Goal: Task Accomplishment & Management: Manage account settings

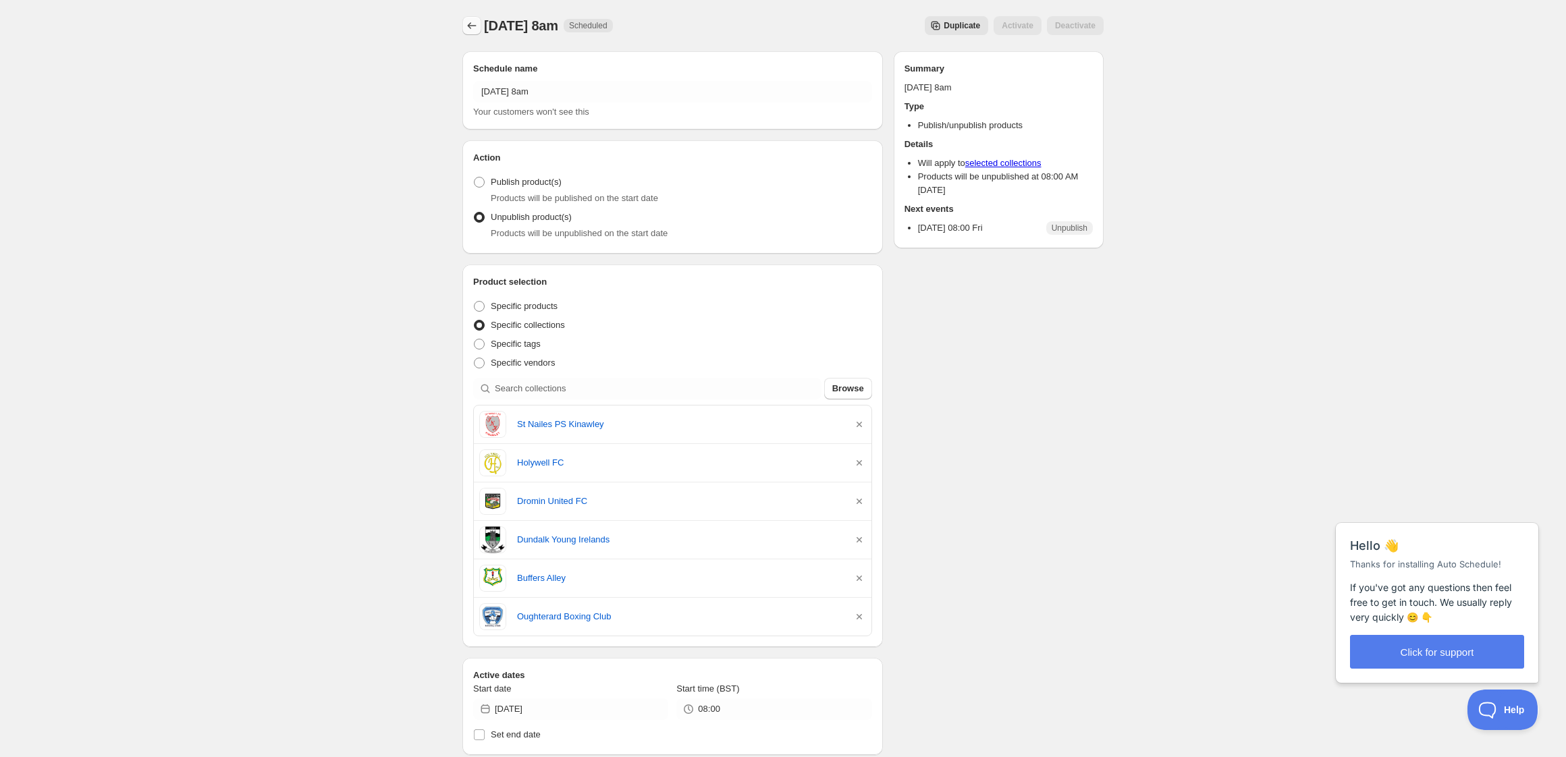
click at [466, 18] on button "Schedules" at bounding box center [471, 25] width 19 height 19
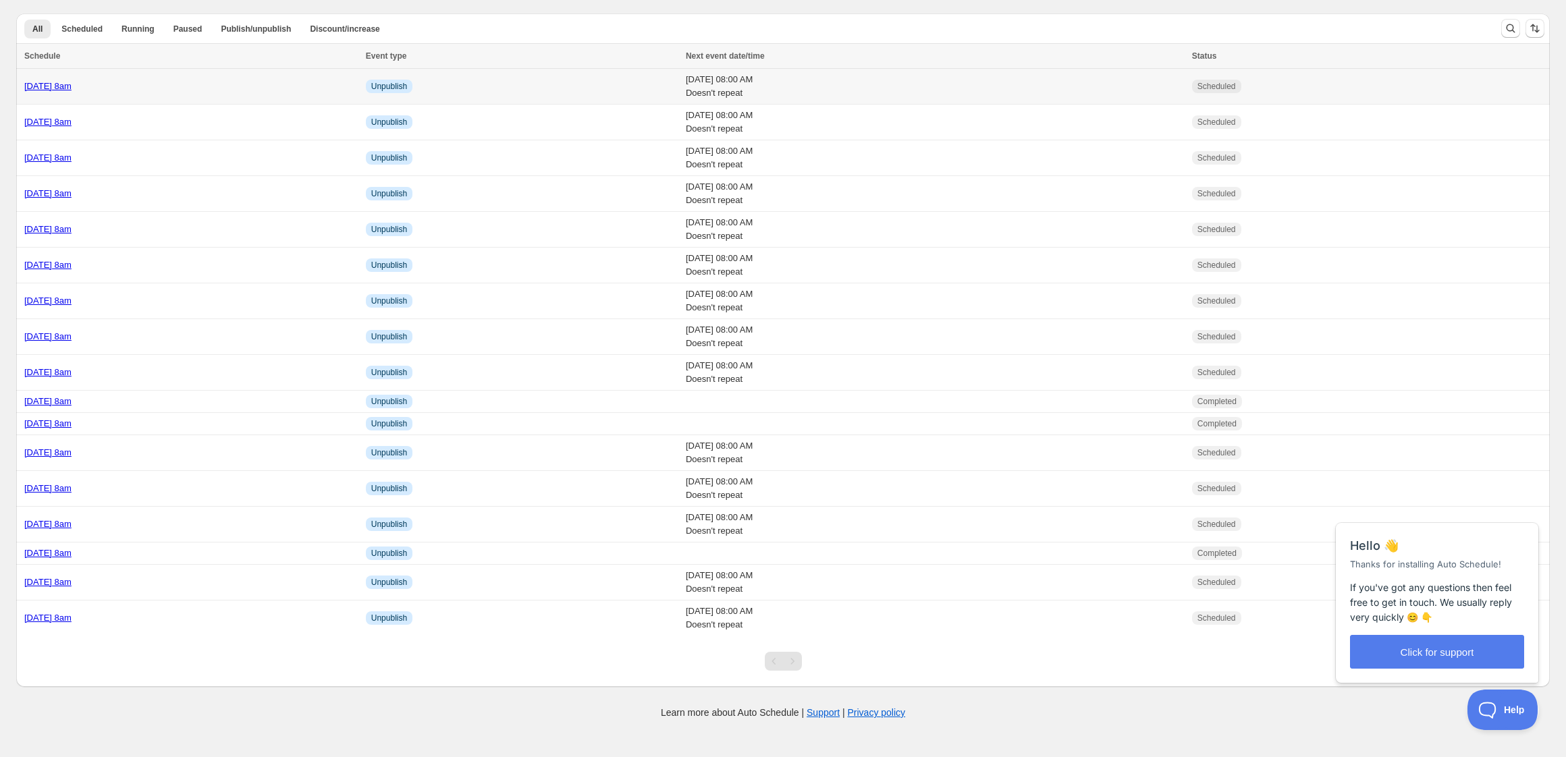
click at [229, 90] on div "[DATE] 8am" at bounding box center [191, 87] width 334 height 14
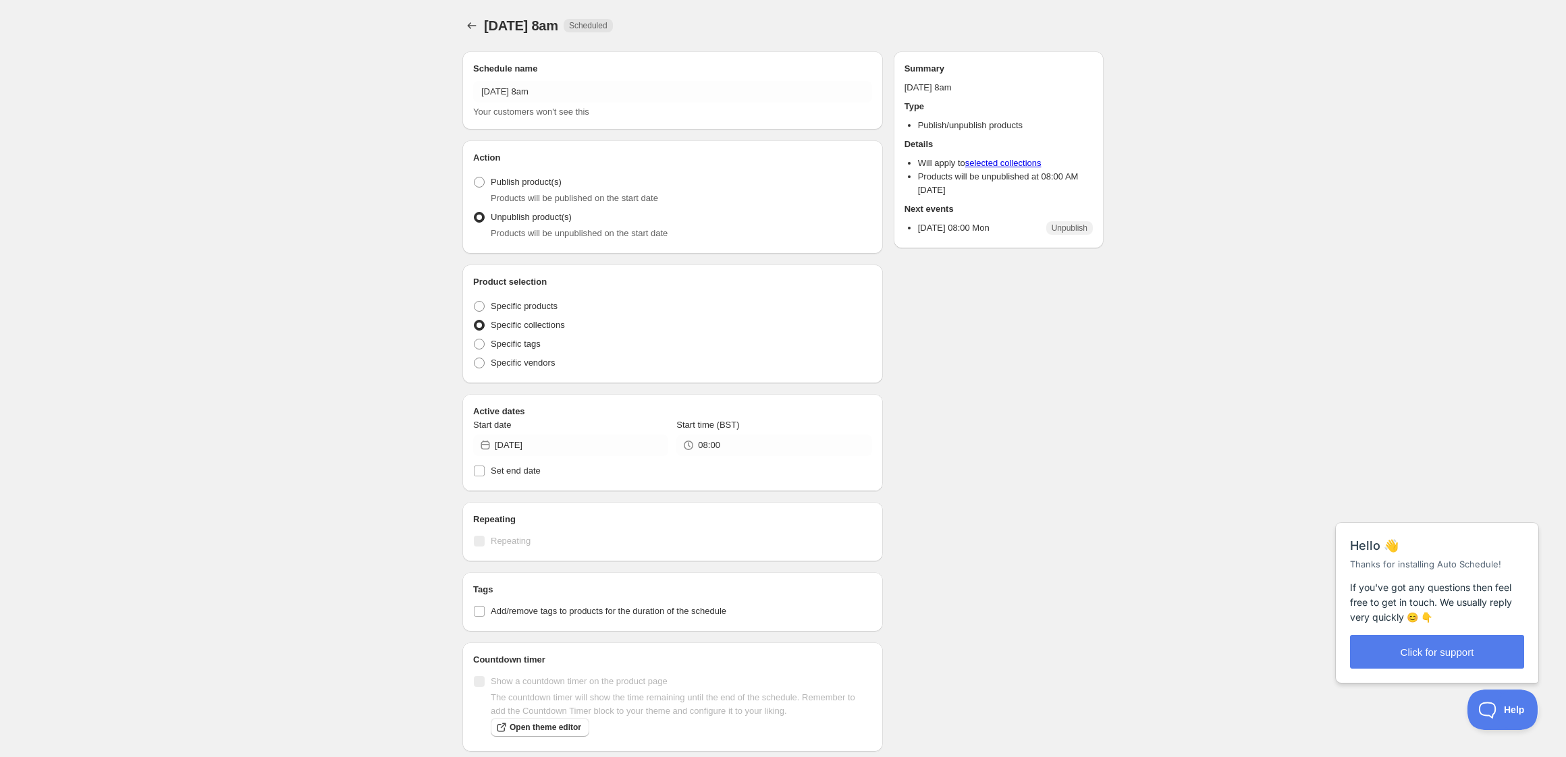
radio input "true"
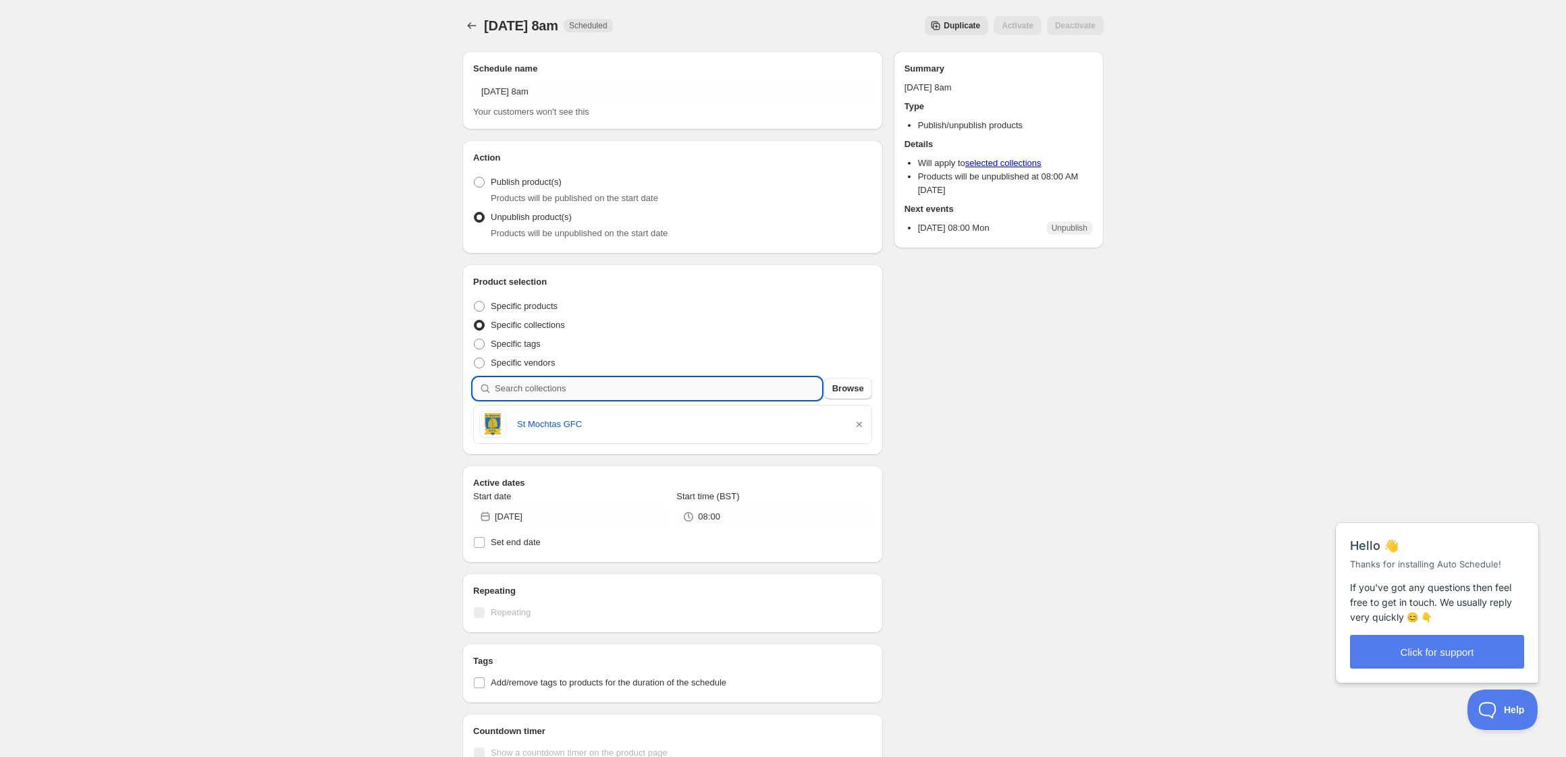
click at [622, 391] on input "search" at bounding box center [658, 389] width 327 height 22
type input "n"
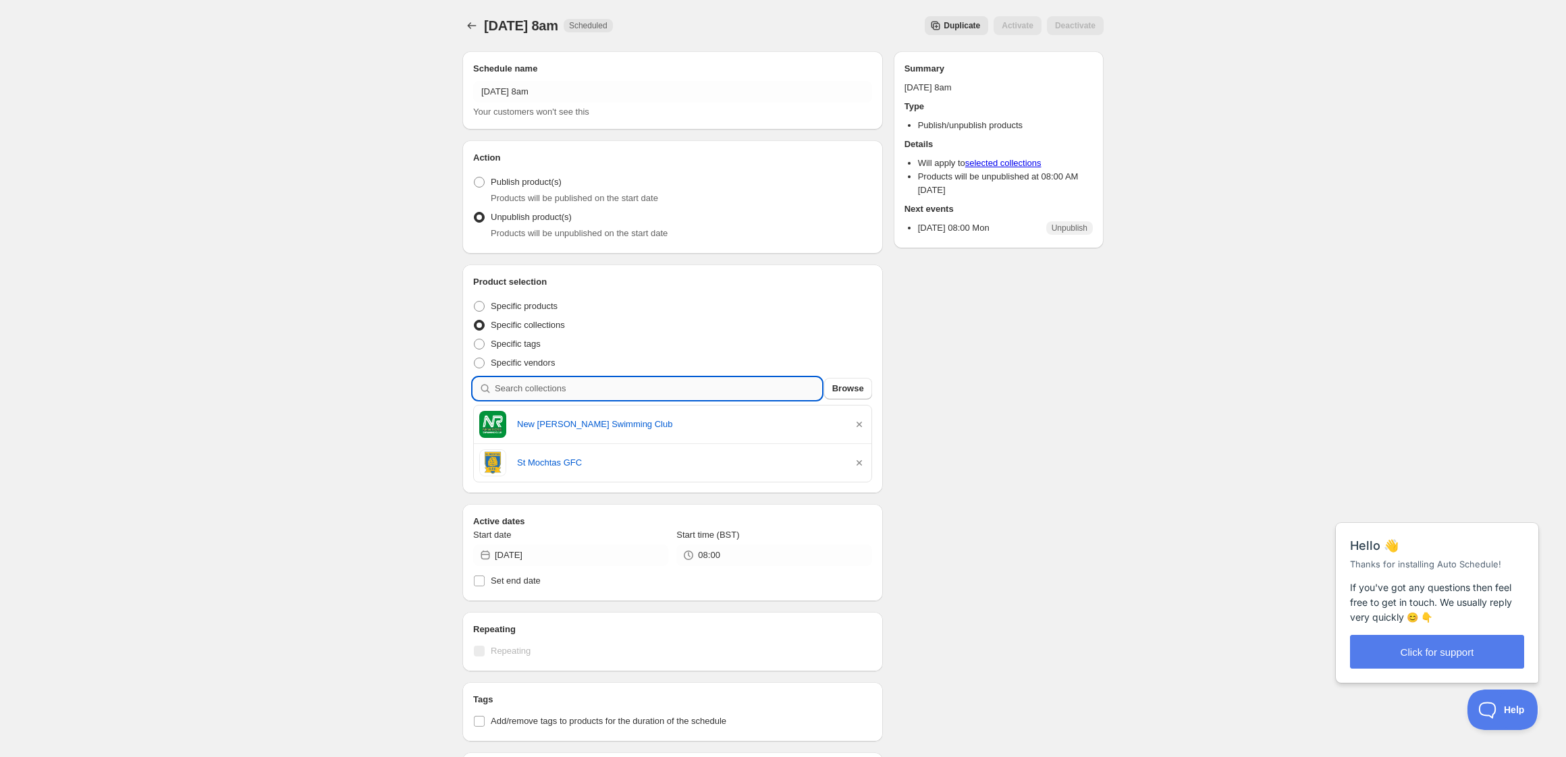
click at [614, 395] on input "search" at bounding box center [658, 389] width 327 height 22
type input "s"
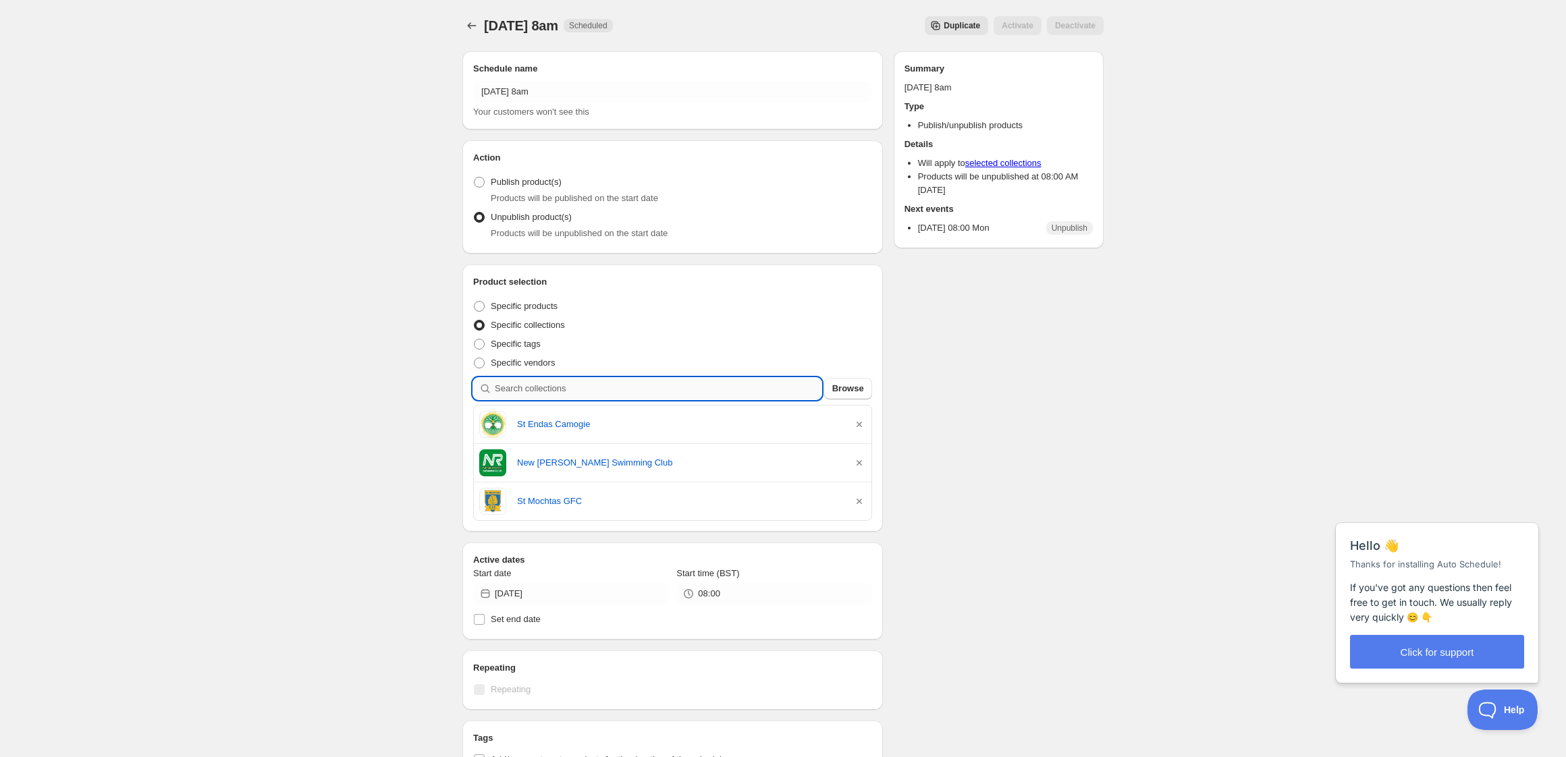
click at [582, 389] on input "search" at bounding box center [658, 389] width 327 height 22
type input "a"
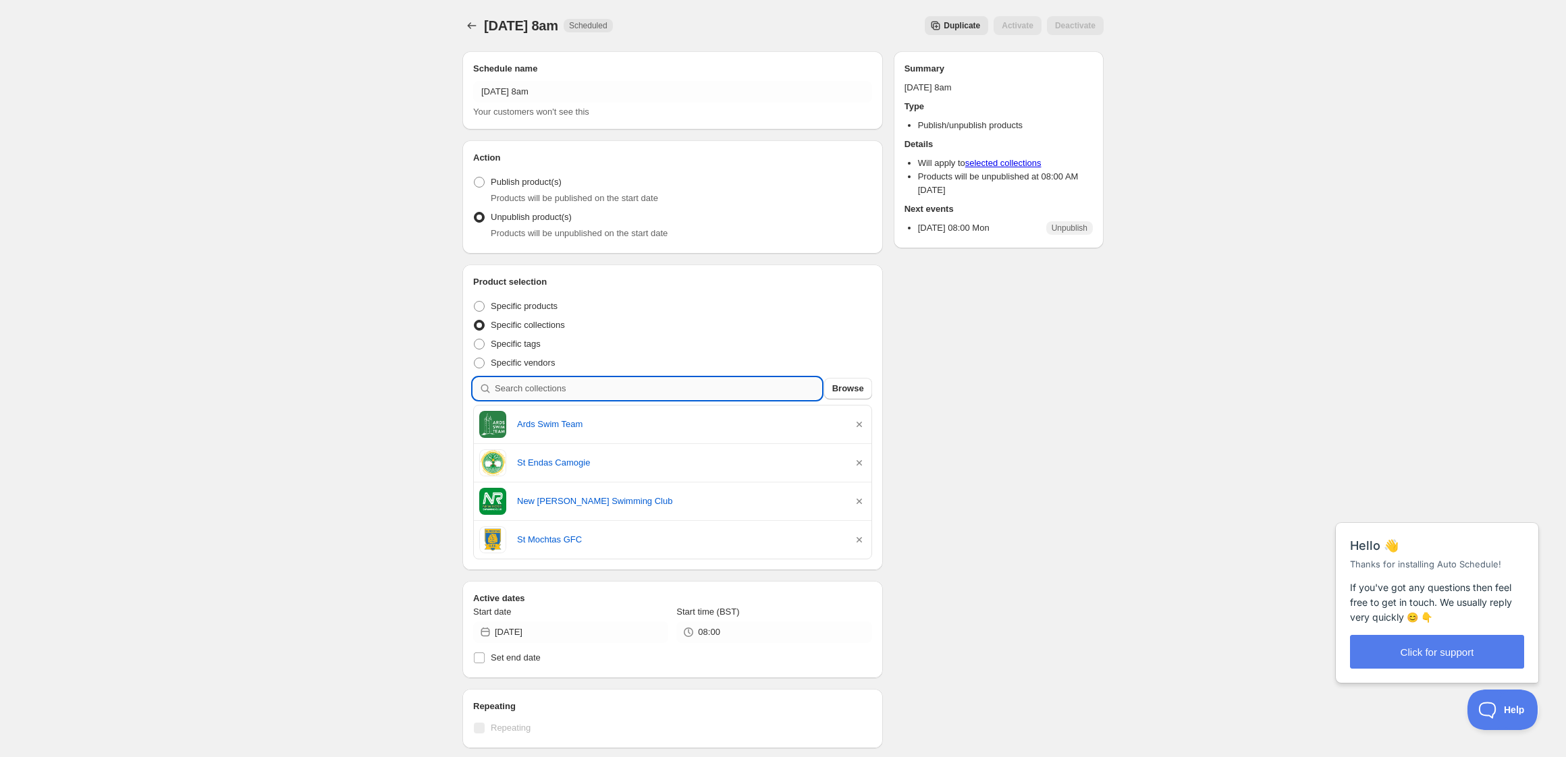
click at [564, 392] on input "search" at bounding box center [658, 389] width 327 height 22
type input "k"
